Goal: Register for event/course

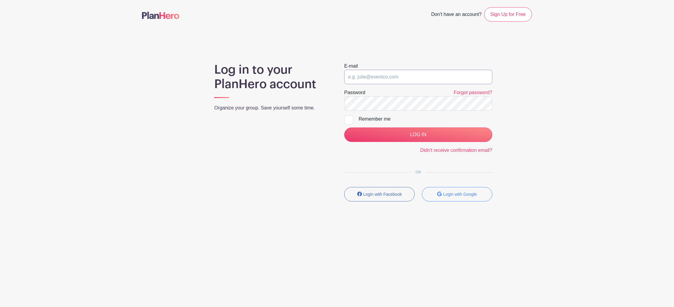
click at [377, 83] on input "email" at bounding box center [418, 77] width 148 height 14
type input "joy.vertz@drybarshops.com"
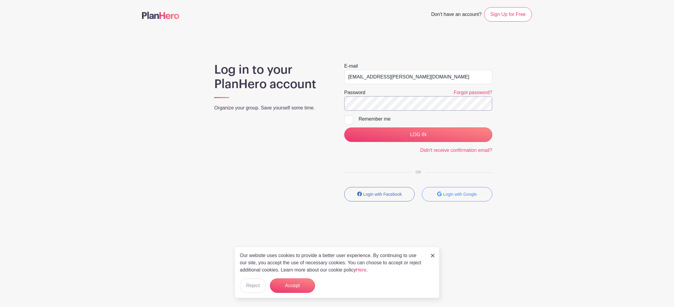
click at [344, 128] on input "LOG IN" at bounding box center [418, 135] width 148 height 14
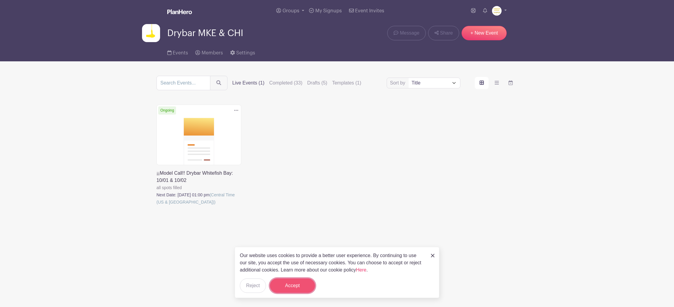
click at [291, 287] on button "Accept" at bounding box center [292, 285] width 45 height 14
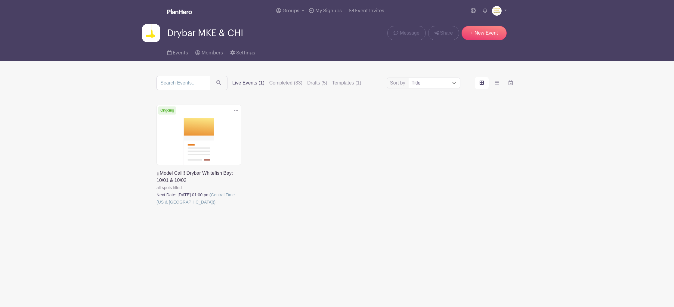
click at [156, 206] on link at bounding box center [156, 206] width 0 height 0
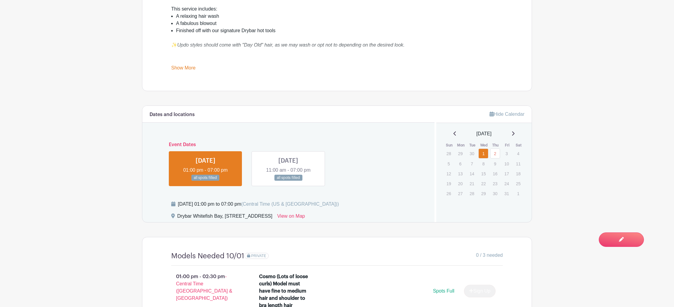
scroll to position [270, 0]
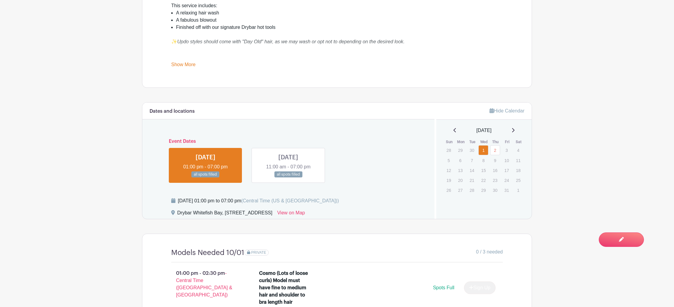
click at [288, 178] on link at bounding box center [288, 178] width 0 height 0
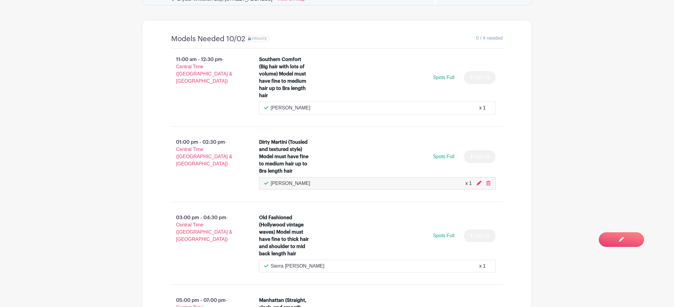
scroll to position [485, 0]
click at [196, 149] on span "- Central Time ([GEOGRAPHIC_DATA] & [GEOGRAPHIC_DATA])" at bounding box center [204, 151] width 56 height 27
click at [263, 146] on div "Dirty Martini (Tousled and textured style) Model must have fine to medium hair …" at bounding box center [285, 155] width 52 height 36
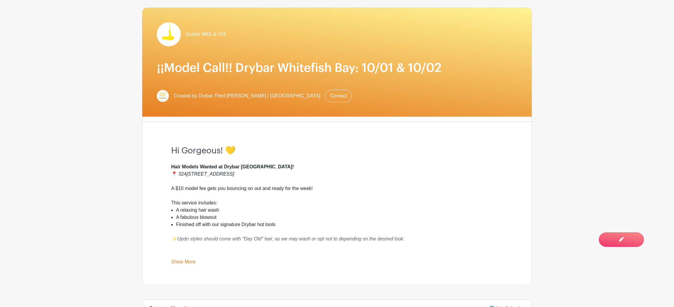
scroll to position [72, 0]
